Goal: Contribute content

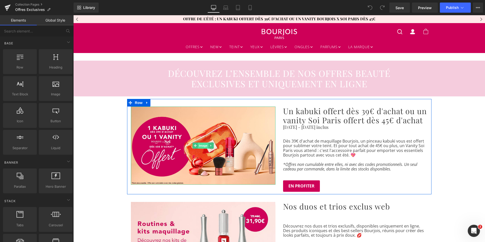
click at [198, 144] on span "Image" at bounding box center [203, 145] width 11 height 6
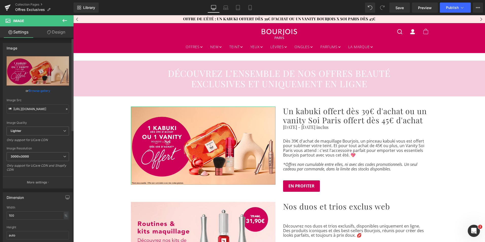
click at [40, 90] on link "Browse gallery" at bounding box center [40, 90] width 22 height 9
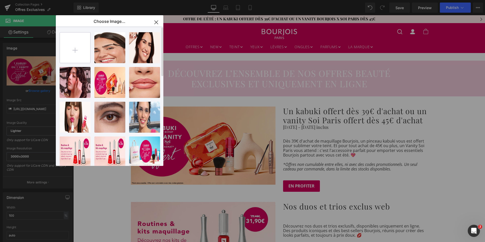
click at [76, 57] on input "file" at bounding box center [75, 47] width 30 height 30
type input "C:\fakepath\encart_offre_moment.png"
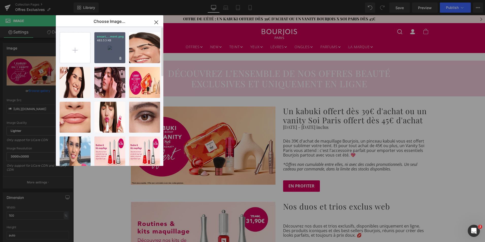
click at [110, 50] on div "encart_...ment.png 483.53 KB" at bounding box center [109, 47] width 31 height 31
type input "[URL][DOMAIN_NAME]"
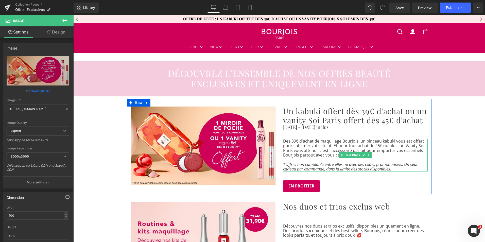
click at [320, 165] on icon "*Offres non cumulable entre elles, ni avec des codes promotionnels. Un seul cad…" at bounding box center [350, 166] width 134 height 10
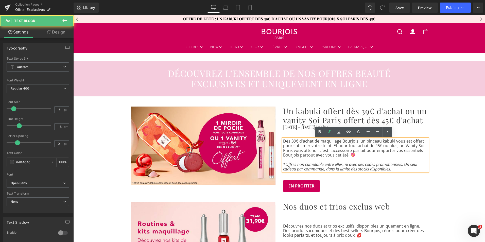
click at [393, 170] on p "*Offres non cumulable entre elles, ni avec des codes promotionnels. Un seul cad…" at bounding box center [355, 166] width 144 height 9
drag, startPoint x: 393, startPoint y: 170, endPoint x: 281, endPoint y: 142, distance: 116.2
click at [283, 142] on div "Dès 39€ d'achat de maquillage Bourjois, un pinceau kabuki vous est offert pour …" at bounding box center [355, 155] width 144 height 33
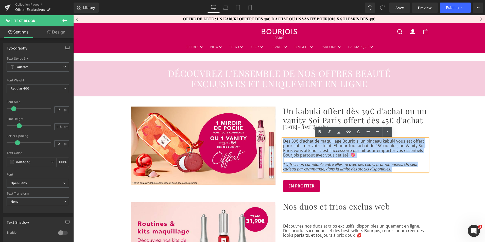
drag, startPoint x: 281, startPoint y: 141, endPoint x: 391, endPoint y: 169, distance: 113.3
click at [391, 169] on div "Dès 39€ d'achat de maquillage Bourjois, un pinceau kabuki vous est offert pour …" at bounding box center [355, 155] width 144 height 33
paste div
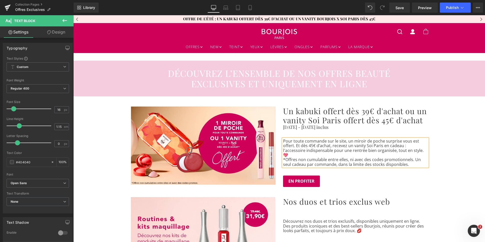
click at [407, 150] on p "Pour toute commande sur le site, un miroir de poche surprise vous est offert. E…" at bounding box center [355, 148] width 144 height 19
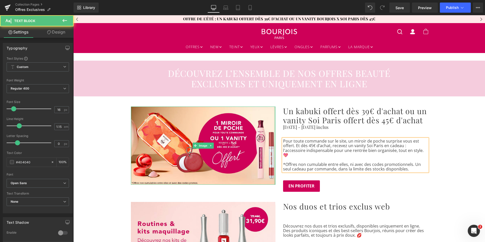
drag, startPoint x: 399, startPoint y: 164, endPoint x: 273, endPoint y: 157, distance: 125.9
click at [273, 157] on div "Image Un kabuki offert dès 39€ d'achat ou un vanity Soi Paris offert dès 45€ d'…" at bounding box center [279, 146] width 304 height 95
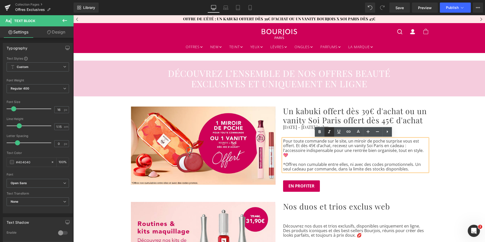
click at [330, 130] on icon at bounding box center [329, 131] width 3 height 3
click at [297, 127] on p "[DATE] - [DATE] inclus" at bounding box center [355, 126] width 144 height 5
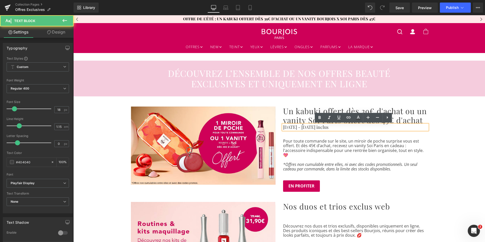
drag, startPoint x: 344, startPoint y: 128, endPoint x: 281, endPoint y: 128, distance: 63.4
click at [283, 128] on p "[DATE] - [DATE] inclus" at bounding box center [355, 126] width 144 height 5
paste div
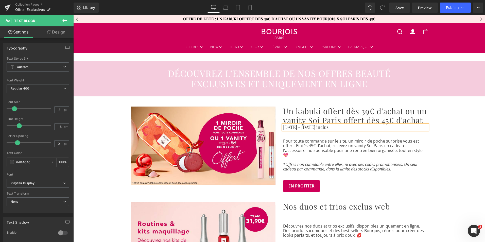
click at [308, 114] on h2 "Un kabuki offert dès 39€ d'achat ou un vanity Soi Paris offert dès 45€ d'achat" at bounding box center [355, 115] width 144 height 18
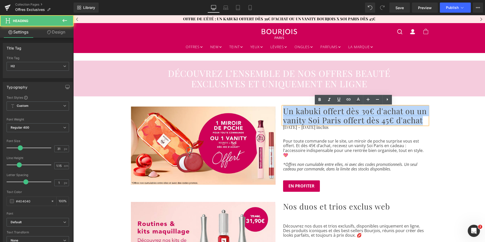
drag, startPoint x: 422, startPoint y: 121, endPoint x: 279, endPoint y: 114, distance: 143.1
click at [279, 114] on div "Un kabuki offert dès 39€ d'achat ou un vanity Soi Paris offert dès 45€ d'achat …" at bounding box center [355, 148] width 152 height 85
paste div
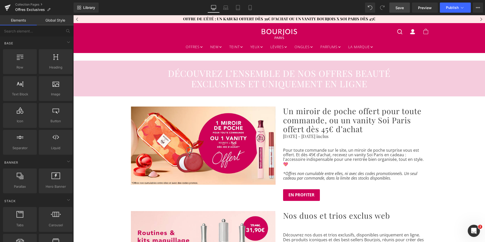
click at [403, 8] on span "Save" at bounding box center [399, 7] width 8 height 5
click at [449, 10] on button "Publish" at bounding box center [454, 8] width 31 height 10
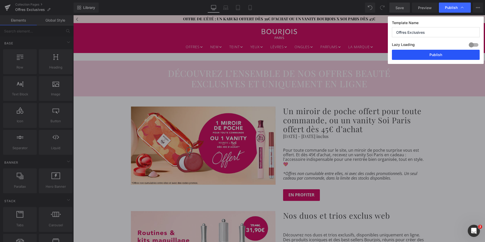
click at [426, 56] on button "Publish" at bounding box center [436, 55] width 88 height 10
